Goal: Task Accomplishment & Management: Use online tool/utility

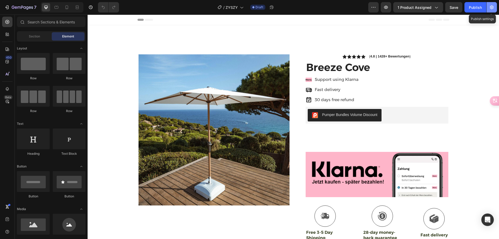
click at [492, 5] on icon "button" at bounding box center [491, 7] width 5 height 5
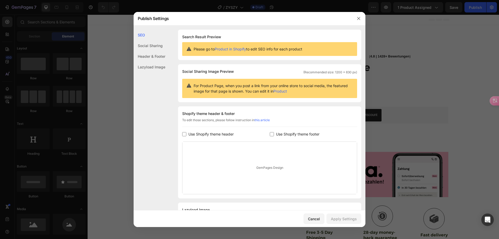
click at [289, 135] on span "Use Shopify theme footer" at bounding box center [297, 134] width 43 height 6
checkbox input "true"
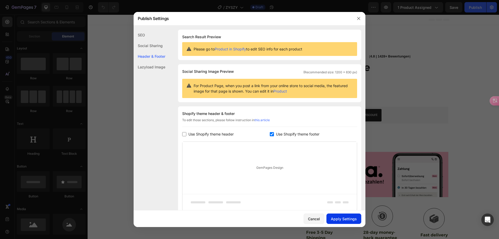
click at [342, 214] on button "Apply Settings" at bounding box center [343, 218] width 35 height 10
click at [358, 19] on icon "button" at bounding box center [358, 18] width 4 height 4
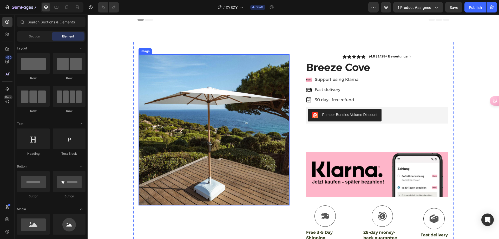
drag, startPoint x: 157, startPoint y: 139, endPoint x: 244, endPoint y: 98, distance: 95.6
click at [244, 98] on img at bounding box center [213, 129] width 151 height 151
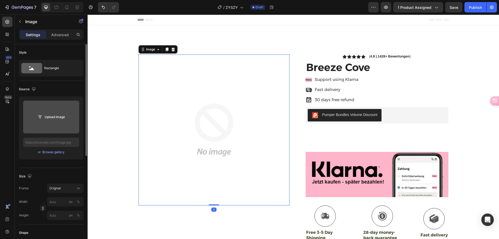
click at [50, 117] on input "file" at bounding box center [51, 116] width 36 height 9
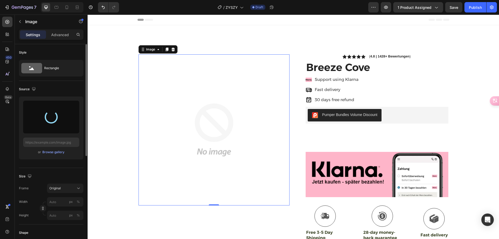
type input "[URL][DOMAIN_NAME]"
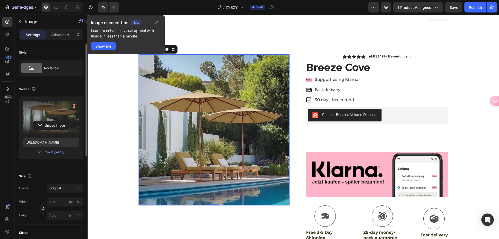
click at [498, 6] on div "7 Version history / ZYSZY Draft Preview 1 product assigned Save Publish" at bounding box center [249, 7] width 499 height 15
click at [496, 8] on button "button" at bounding box center [491, 7] width 10 height 10
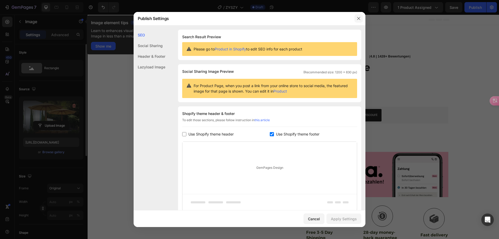
click at [359, 18] on icon "button" at bounding box center [358, 18] width 3 height 3
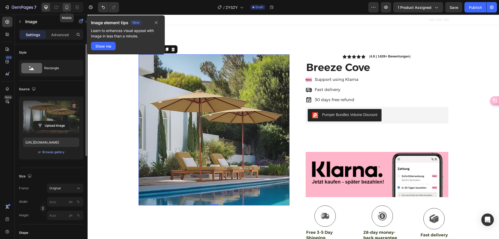
click at [70, 7] on div at bounding box center [67, 7] width 8 height 8
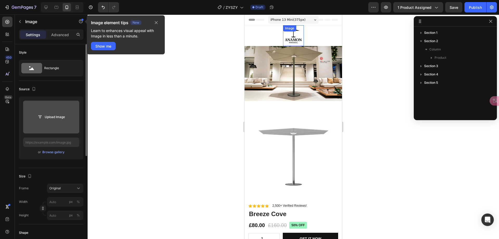
click at [287, 36] on img at bounding box center [293, 35] width 21 height 21
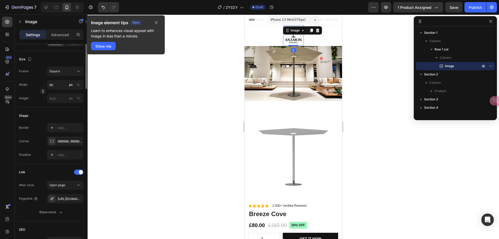
scroll to position [156, 0]
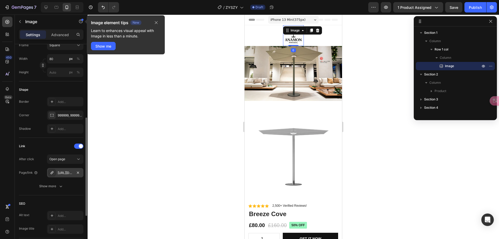
click at [63, 170] on div "[URL][DOMAIN_NAME]" at bounding box center [65, 172] width 36 height 9
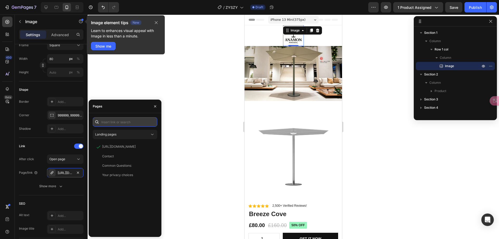
click at [126, 119] on input "text" at bounding box center [125, 121] width 64 height 9
paste input "[URL][DOMAIN_NAME][PERSON_NAME]"
type input "[URL][DOMAIN_NAME][PERSON_NAME]"
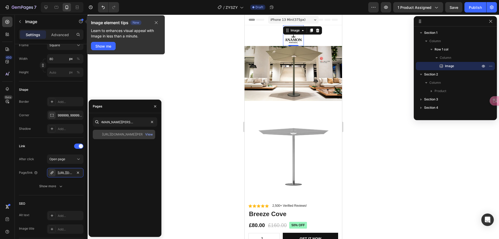
click at [116, 136] on div "[URL][DOMAIN_NAME][PERSON_NAME]" at bounding box center [127, 134] width 50 height 5
click at [294, 68] on img at bounding box center [292, 73] width 97 height 55
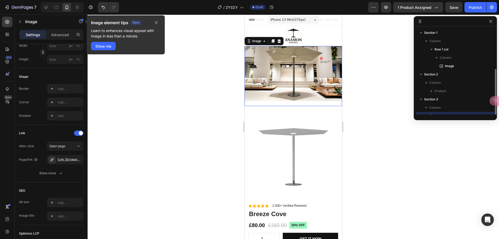
scroll to position [22, 0]
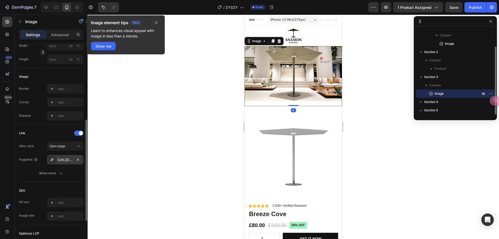
click at [58, 161] on div "[URL][DOMAIN_NAME]" at bounding box center [65, 159] width 15 height 5
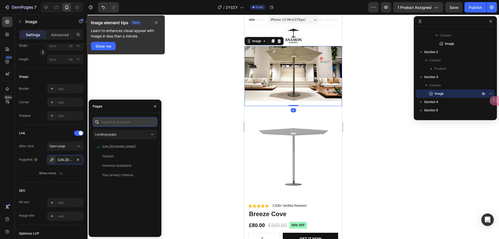
click at [137, 119] on input "text" at bounding box center [125, 121] width 64 height 9
paste input "[URL][DOMAIN_NAME]"
type input "[URL][DOMAIN_NAME]"
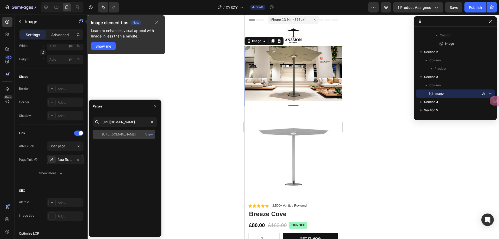
click at [123, 136] on div "[URL][DOMAIN_NAME]" at bounding box center [119, 134] width 34 height 5
click at [271, 139] on img at bounding box center [293, 156] width 90 height 90
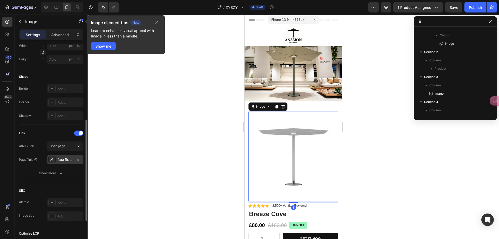
scroll to position [107, 0]
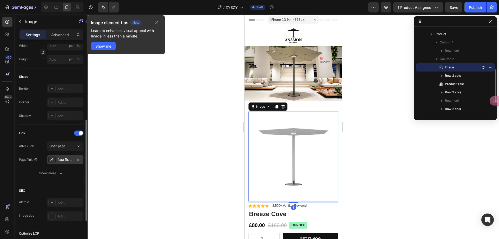
click at [59, 160] on div "[URL][DOMAIN_NAME]" at bounding box center [65, 159] width 15 height 5
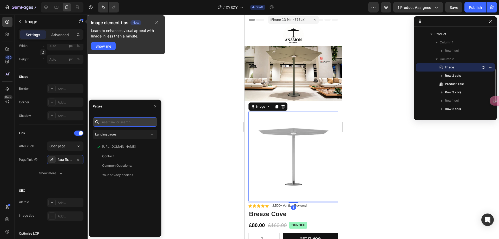
click at [120, 122] on input "text" at bounding box center [125, 121] width 64 height 9
paste input "[URL][DOMAIN_NAME]"
type input "[URL][DOMAIN_NAME]"
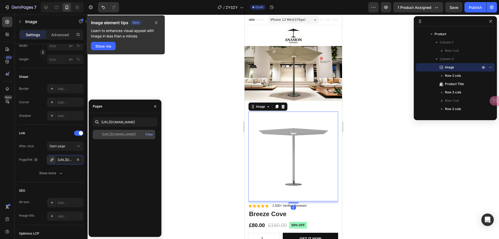
click at [128, 136] on div "[URL][DOMAIN_NAME]" at bounding box center [119, 134] width 34 height 5
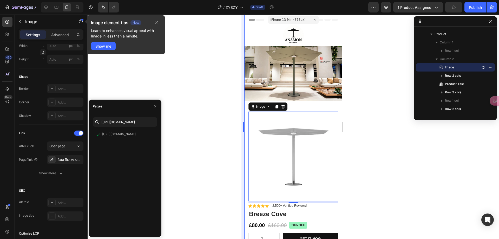
drag, startPoint x: 197, startPoint y: 138, endPoint x: 243, endPoint y: 130, distance: 46.3
click at [197, 138] on div at bounding box center [293, 127] width 411 height 224
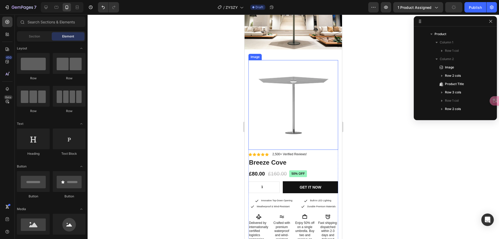
scroll to position [52, 0]
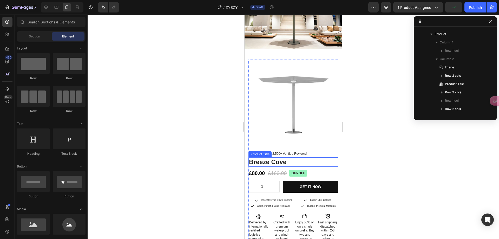
click at [262, 157] on h1 "Breeze Cove" at bounding box center [293, 161] width 90 height 9
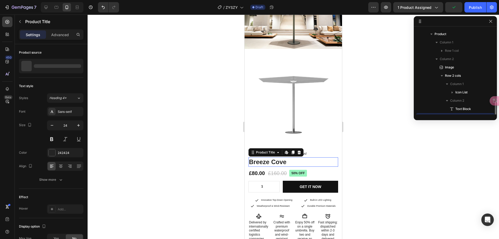
scroll to position [157, 0]
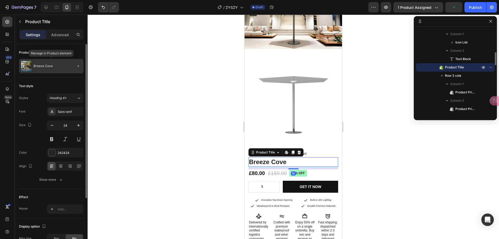
click at [58, 70] on div "Breeze Cove" at bounding box center [51, 66] width 64 height 15
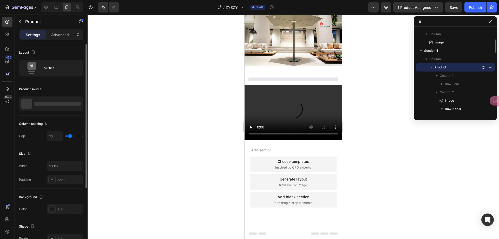
scroll to position [0, 0]
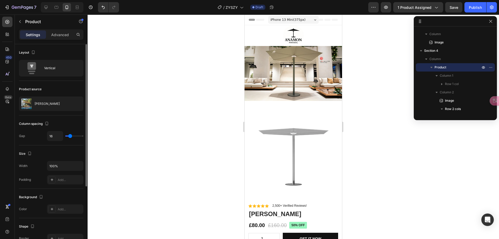
click at [49, 105] on div "[PERSON_NAME]" at bounding box center [51, 103] width 64 height 15
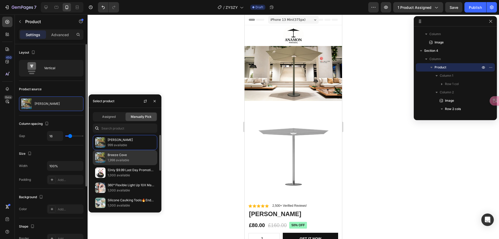
click at [112, 153] on p "Breeze Cove" at bounding box center [131, 154] width 47 height 5
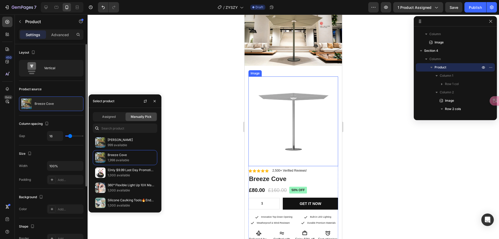
scroll to position [52, 0]
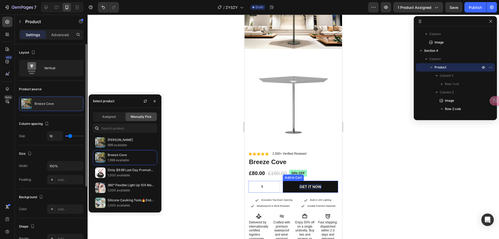
click at [309, 184] on div "GET IT NOW" at bounding box center [310, 186] width 22 height 5
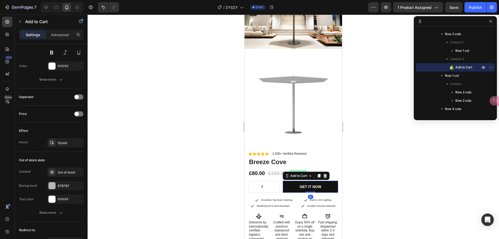
scroll to position [415, 0]
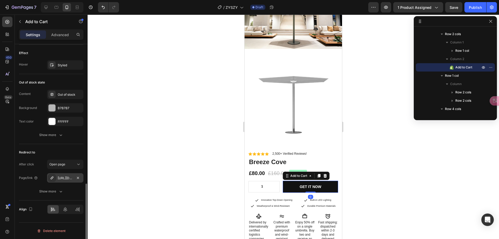
click at [68, 178] on div "[URL][DOMAIN_NAME]" at bounding box center [65, 178] width 15 height 5
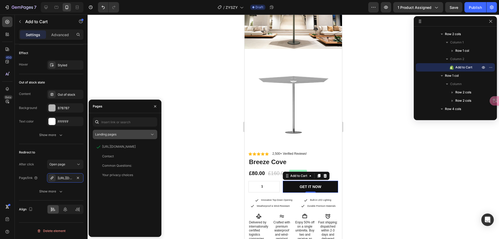
click at [126, 132] on div "Landing pages" at bounding box center [125, 134] width 60 height 5
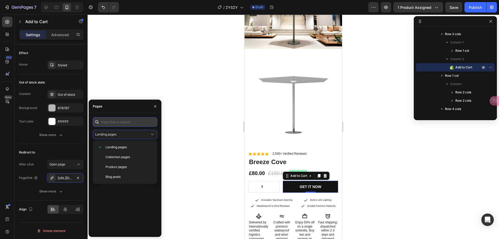
click at [132, 123] on input "text" at bounding box center [125, 121] width 64 height 9
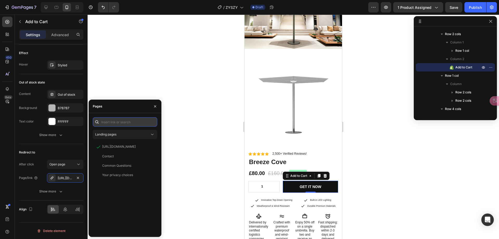
paste input "[URL][DOMAIN_NAME]"
type input "[URL][DOMAIN_NAME]"
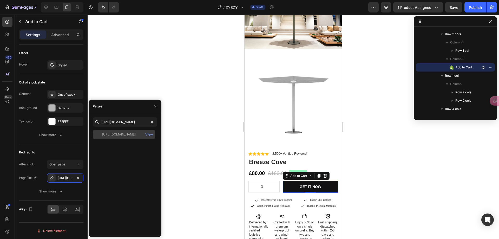
click at [134, 137] on div "[URL][DOMAIN_NAME] View" at bounding box center [124, 134] width 62 height 9
drag, startPoint x: 19, startPoint y: 99, endPoint x: 217, endPoint y: 116, distance: 198.6
click at [217, 116] on div at bounding box center [293, 127] width 411 height 224
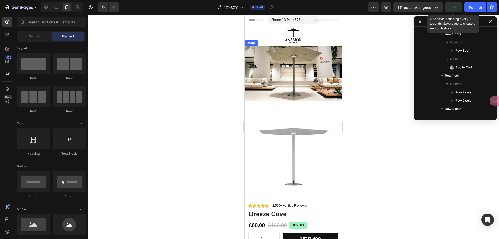
drag, startPoint x: 457, startPoint y: 8, endPoint x: 462, endPoint y: 9, distance: 5.0
click at [458, 8] on button "button" at bounding box center [453, 7] width 17 height 10
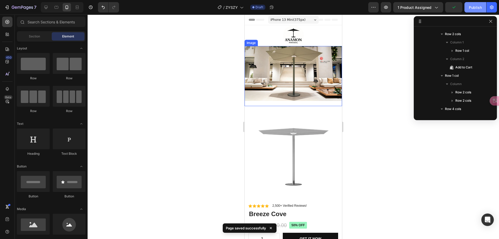
click at [469, 9] on div "Publish" at bounding box center [475, 7] width 13 height 5
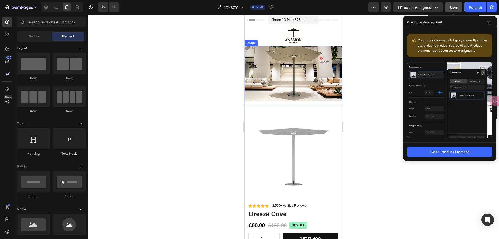
drag, startPoint x: 452, startPoint y: 7, endPoint x: 476, endPoint y: 6, distance: 23.9
click at [454, 7] on span "Save" at bounding box center [453, 7] width 9 height 4
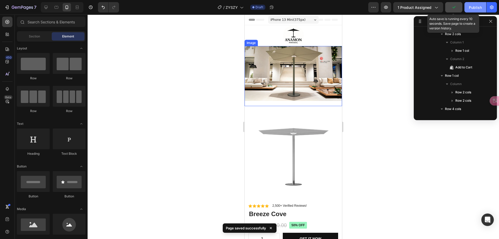
click at [476, 6] on div "Publish" at bounding box center [475, 7] width 13 height 5
